Goal: Information Seeking & Learning: Find specific fact

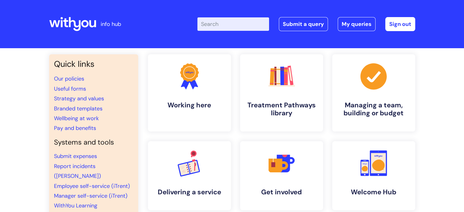
click at [216, 20] on input "Enter your search term here..." at bounding box center [233, 23] width 72 height 13
type input "pay"
click button "Search" at bounding box center [0, 0] width 0 height 0
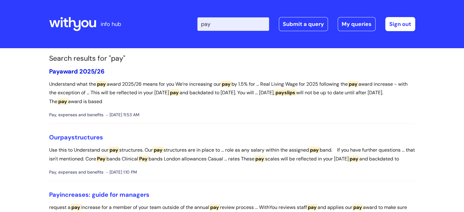
click at [74, 70] on link "Pay award 2025/26" at bounding box center [76, 71] width 55 height 8
